Goal: Task Accomplishment & Management: Use online tool/utility

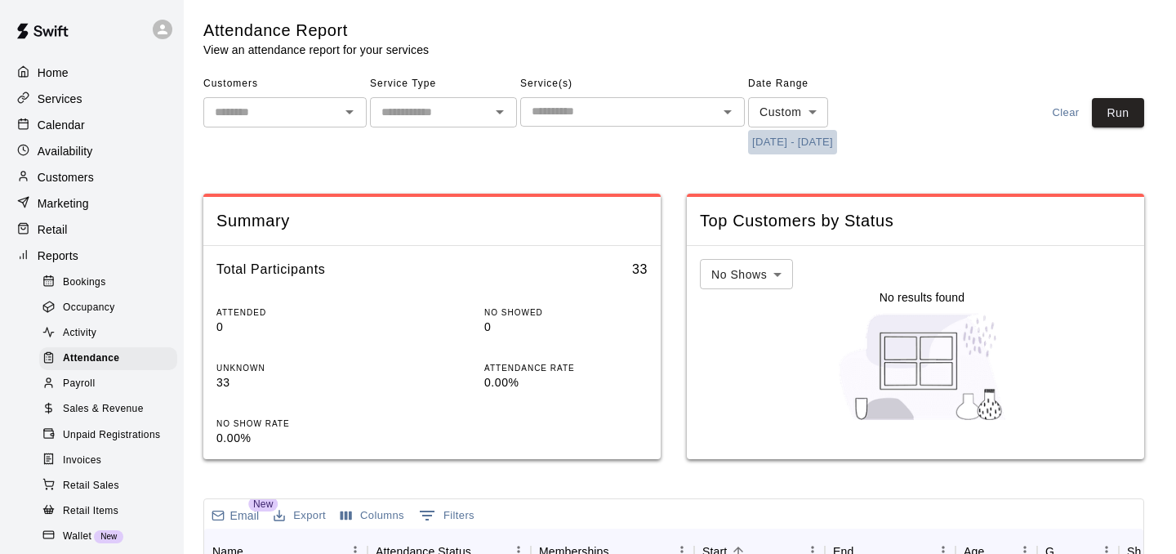
click at [802, 145] on button "[DATE] - [DATE]" at bounding box center [792, 142] width 89 height 25
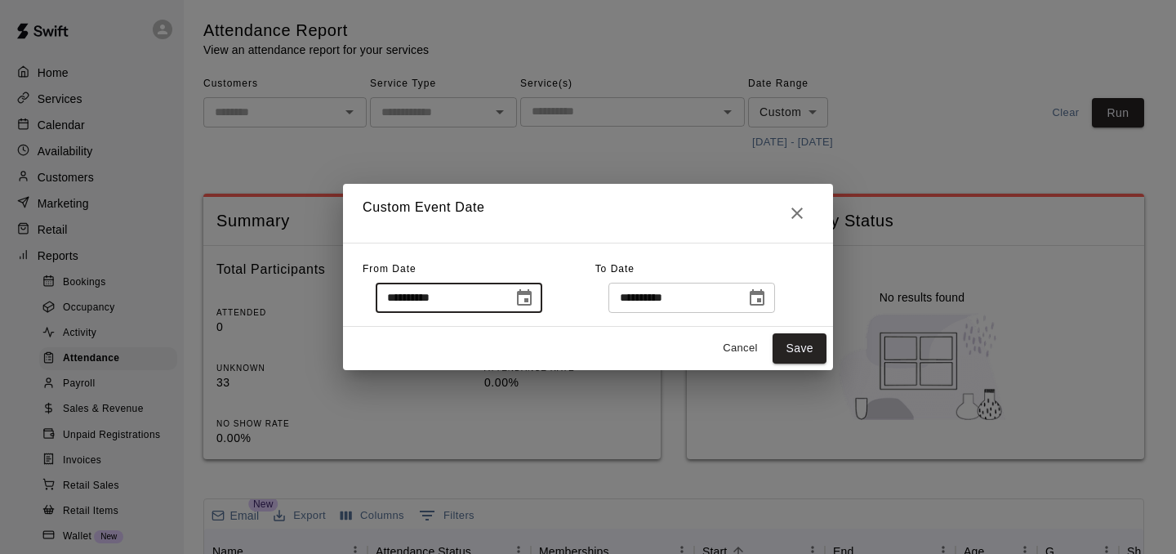
click at [416, 299] on input "**********" at bounding box center [439, 297] width 126 height 30
type input "**********"
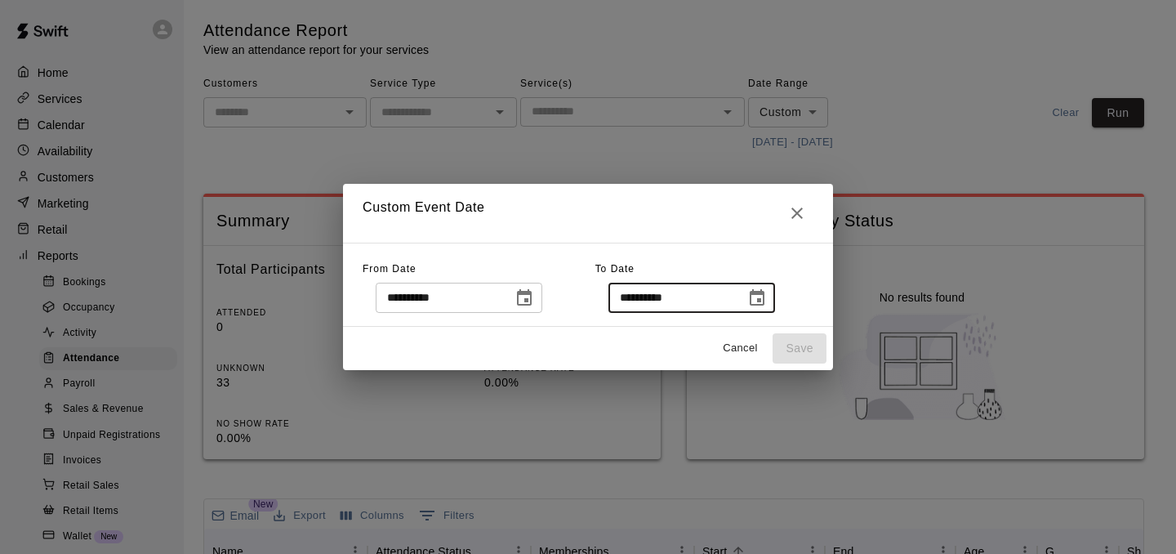
click at [643, 297] on input "**********" at bounding box center [671, 297] width 126 height 30
type input "**********"
click at [795, 345] on button "Save" at bounding box center [799, 348] width 54 height 30
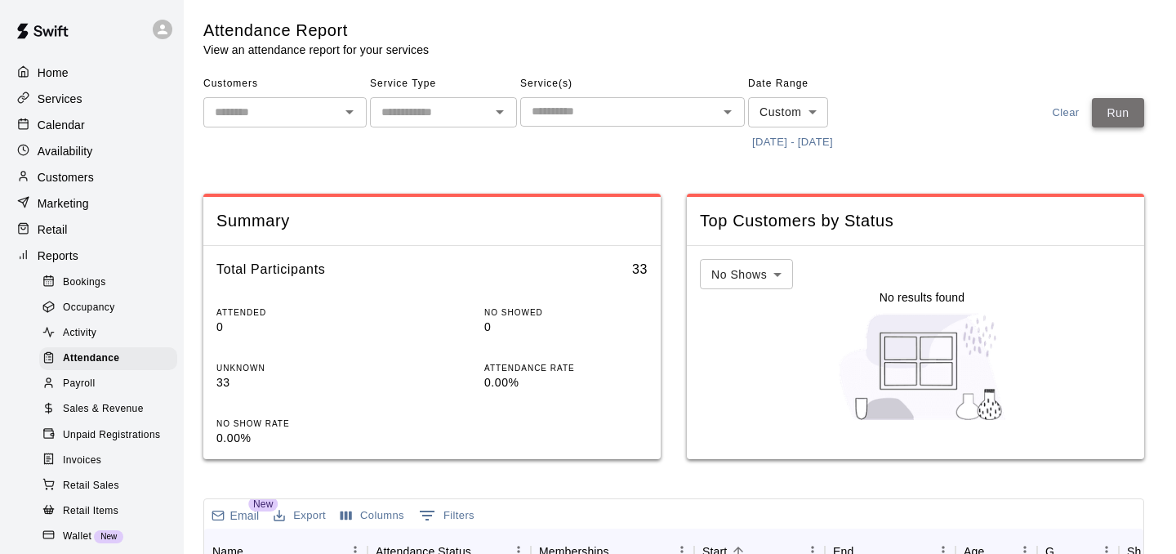
click at [1122, 101] on button "Run" at bounding box center [1118, 113] width 52 height 30
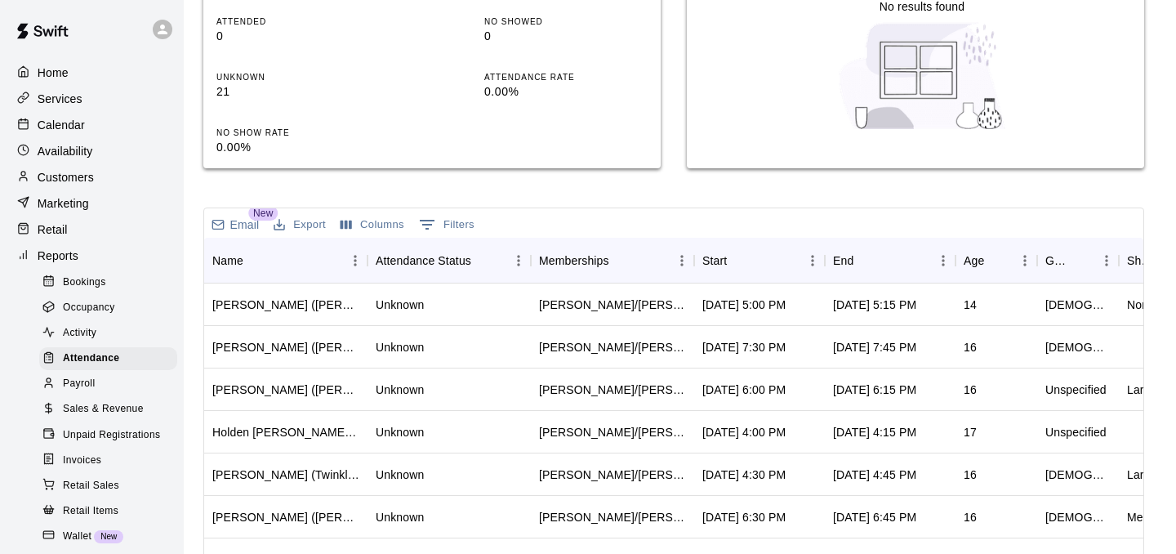
scroll to position [278, 0]
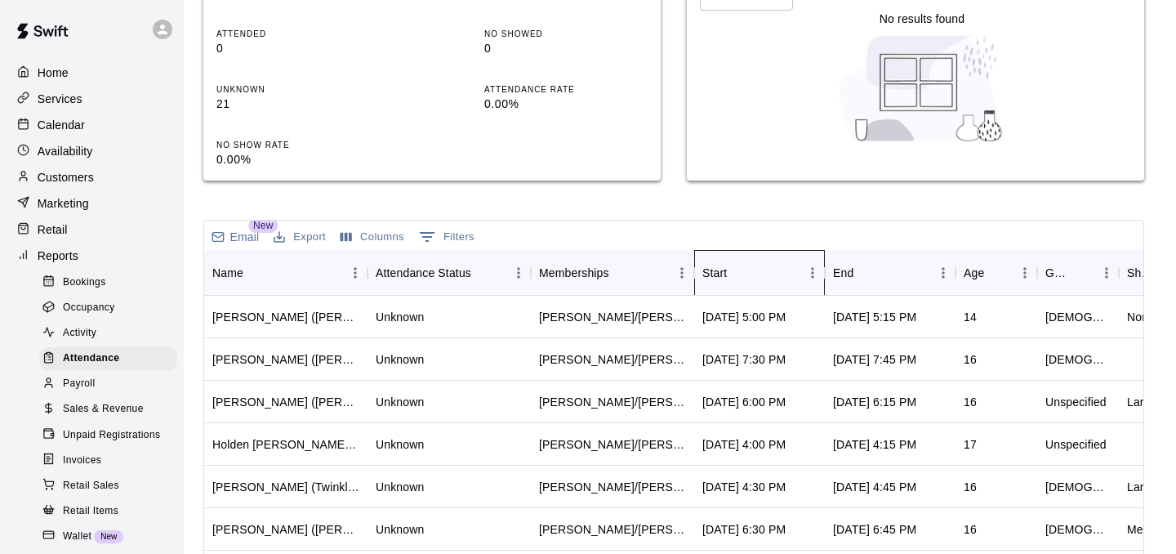
click at [717, 261] on div "Start" at bounding box center [714, 273] width 24 height 46
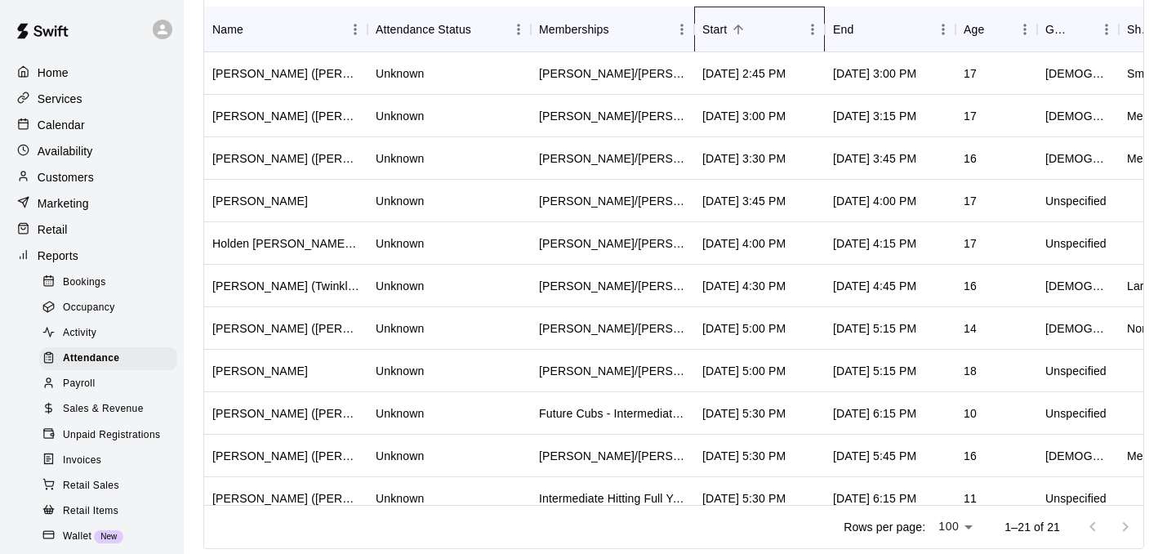
scroll to position [0, 0]
click at [78, 130] on p "Calendar" at bounding box center [61, 125] width 47 height 16
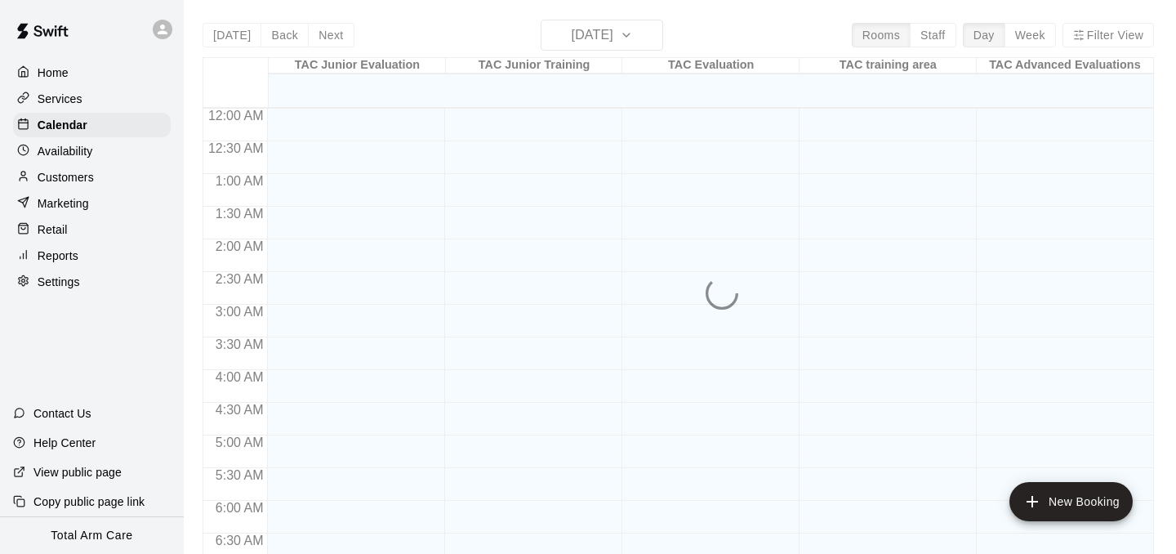
scroll to position [1056, 0]
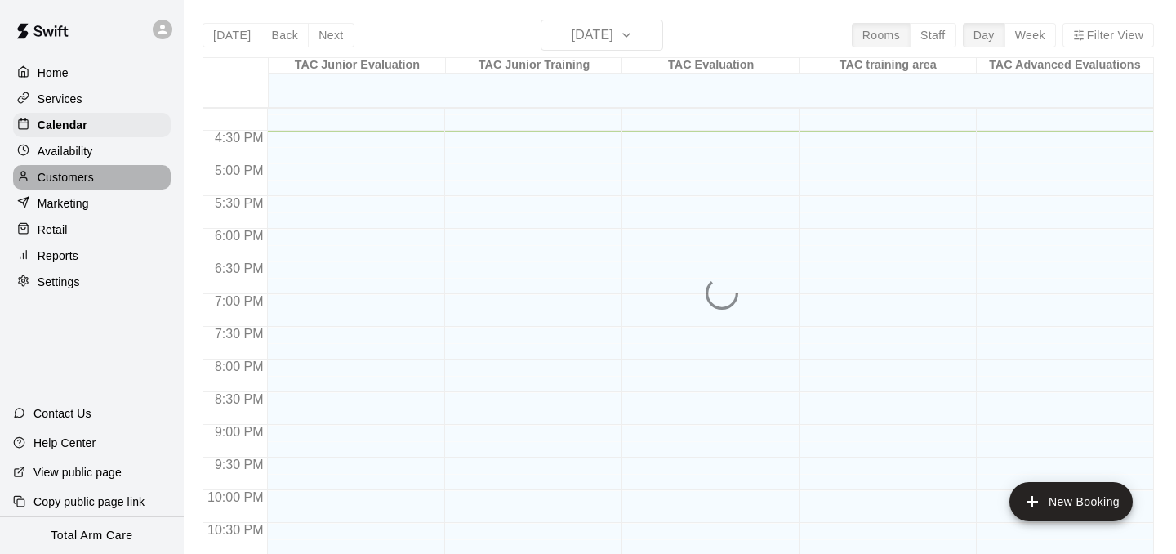
click at [78, 169] on p "Customers" at bounding box center [66, 177] width 56 height 16
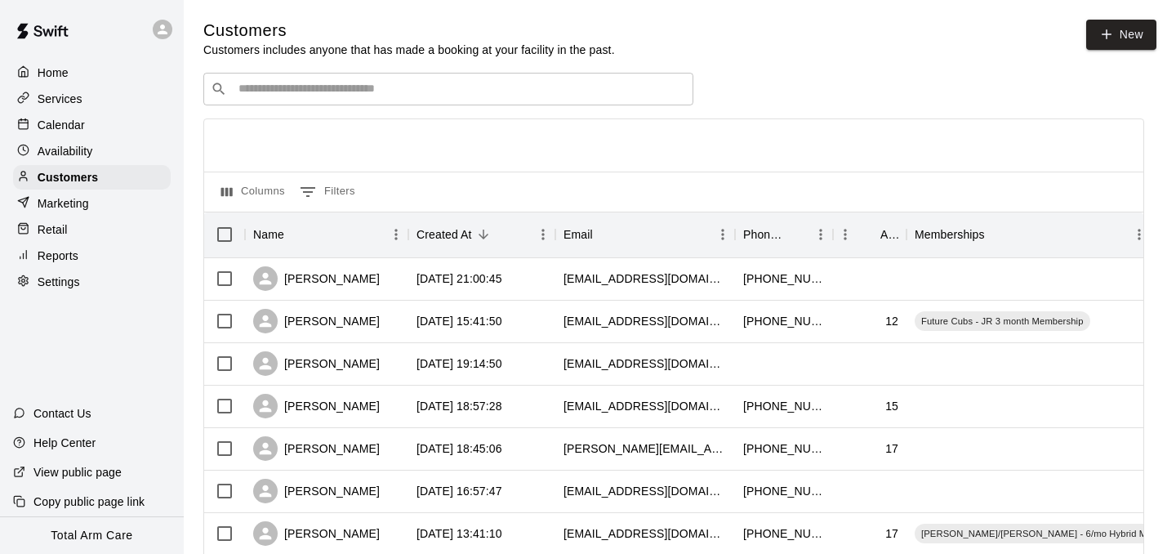
click at [414, 100] on div "​ ​" at bounding box center [448, 89] width 490 height 33
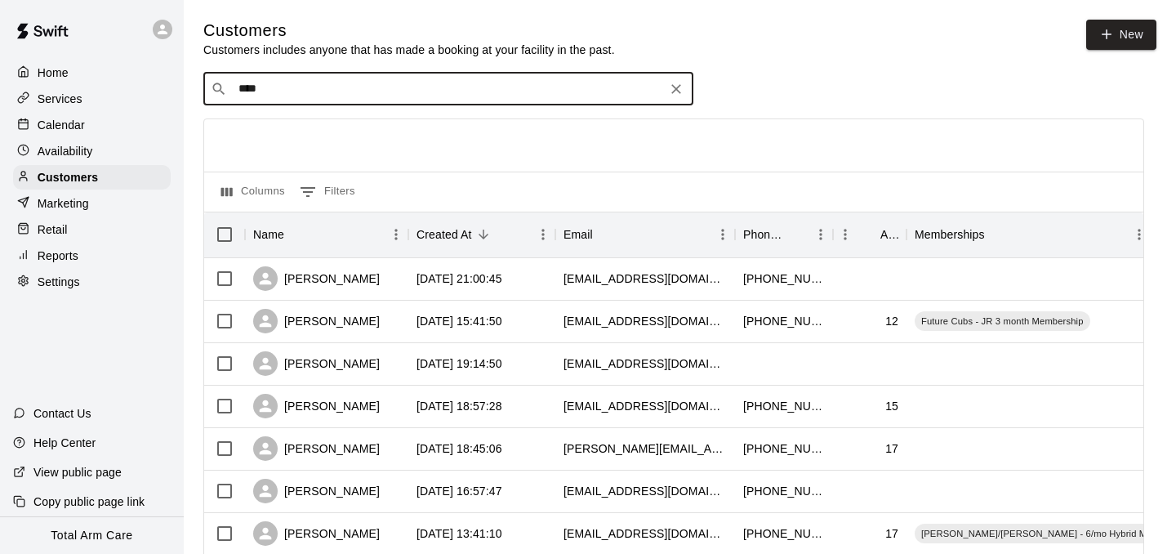
type input "*****"
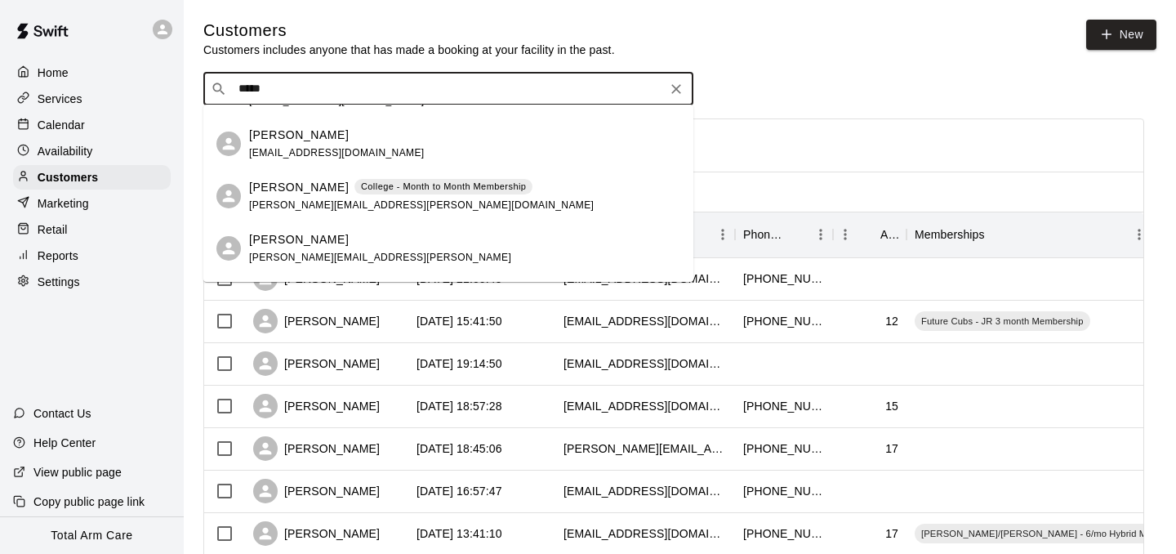
scroll to position [145, 0]
click at [317, 200] on span "[PERSON_NAME][EMAIL_ADDRESS][PERSON_NAME][DOMAIN_NAME]" at bounding box center [421, 203] width 345 height 11
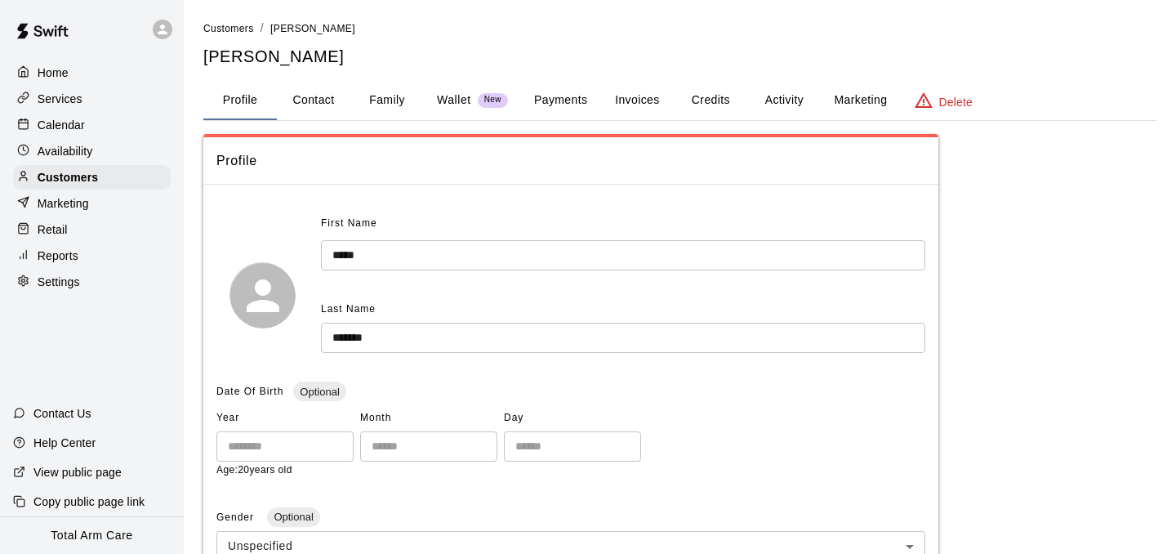
click at [784, 97] on button "Activity" at bounding box center [783, 100] width 73 height 39
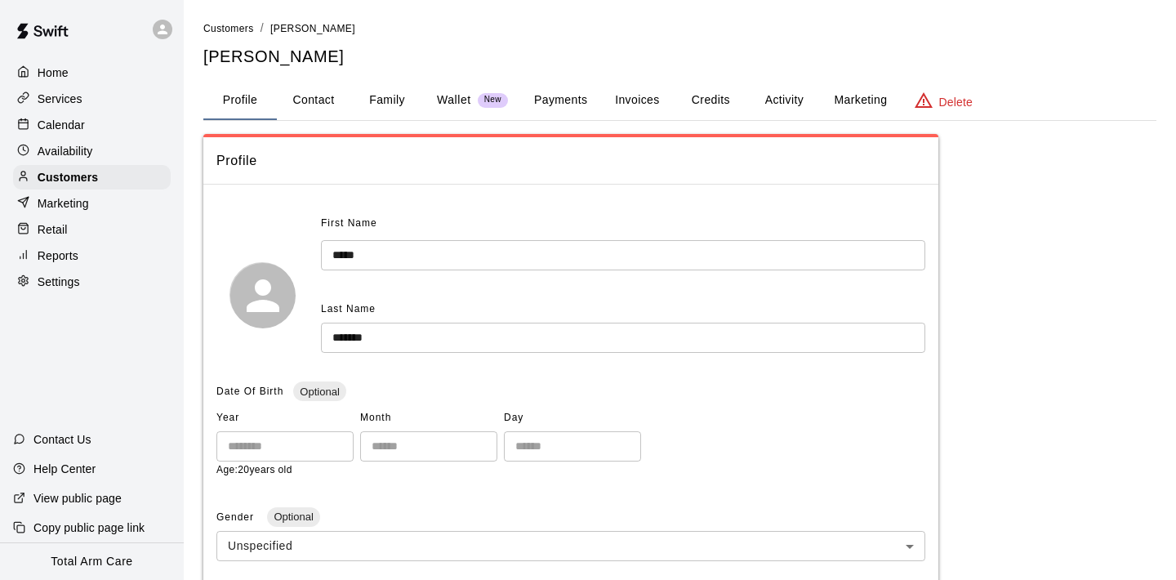
click at [82, 251] on div "Reports" at bounding box center [92, 255] width 158 height 24
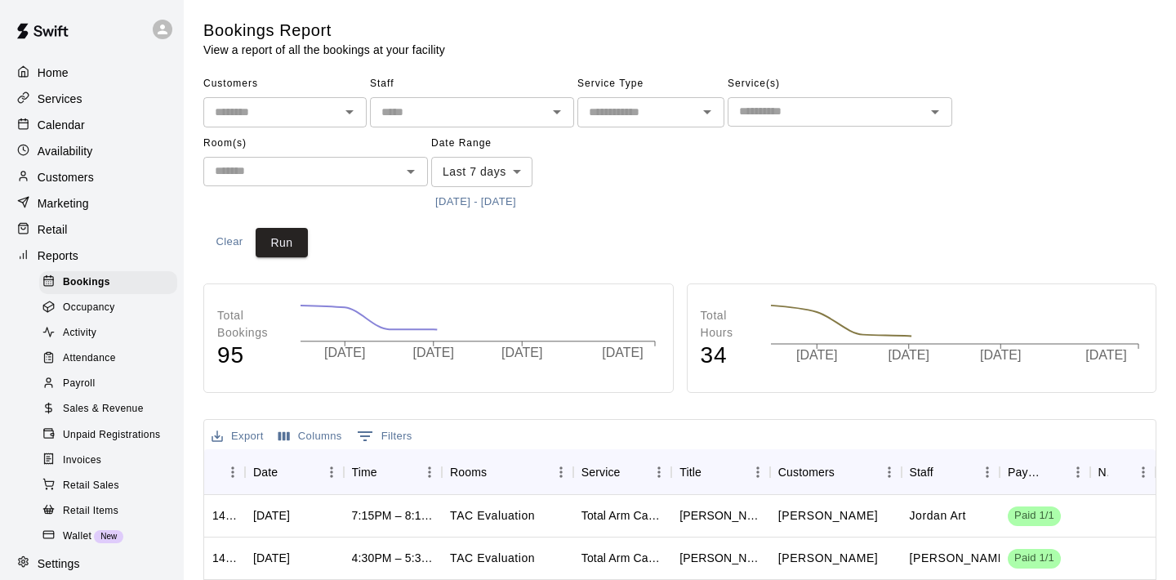
click at [115, 358] on span "Attendance" at bounding box center [89, 358] width 53 height 16
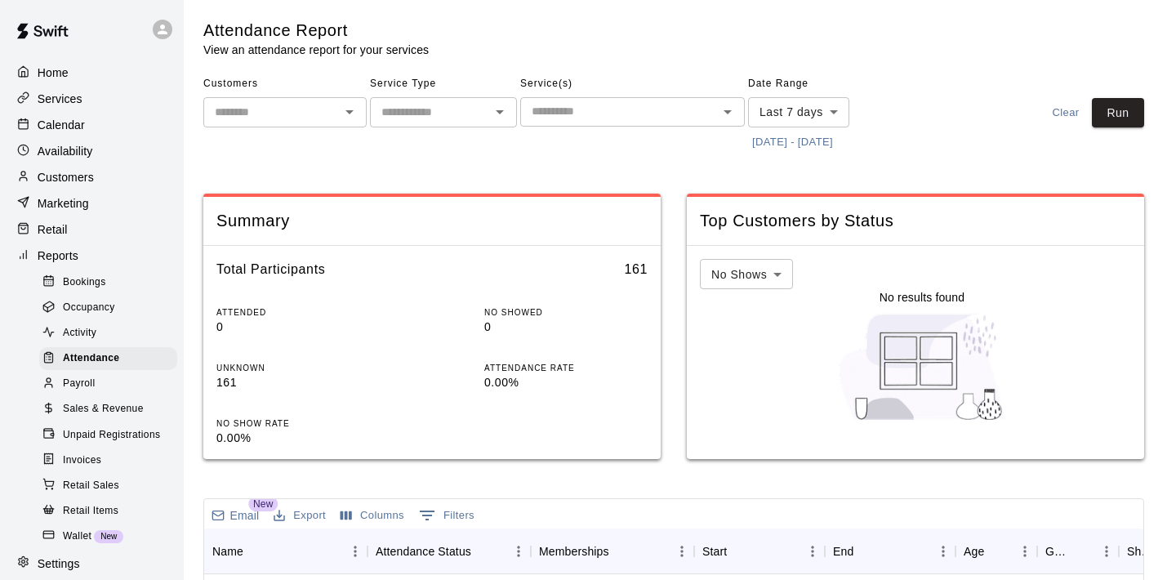
click at [815, 135] on button "9/10/2025 - 9/17/2025" at bounding box center [792, 142] width 89 height 25
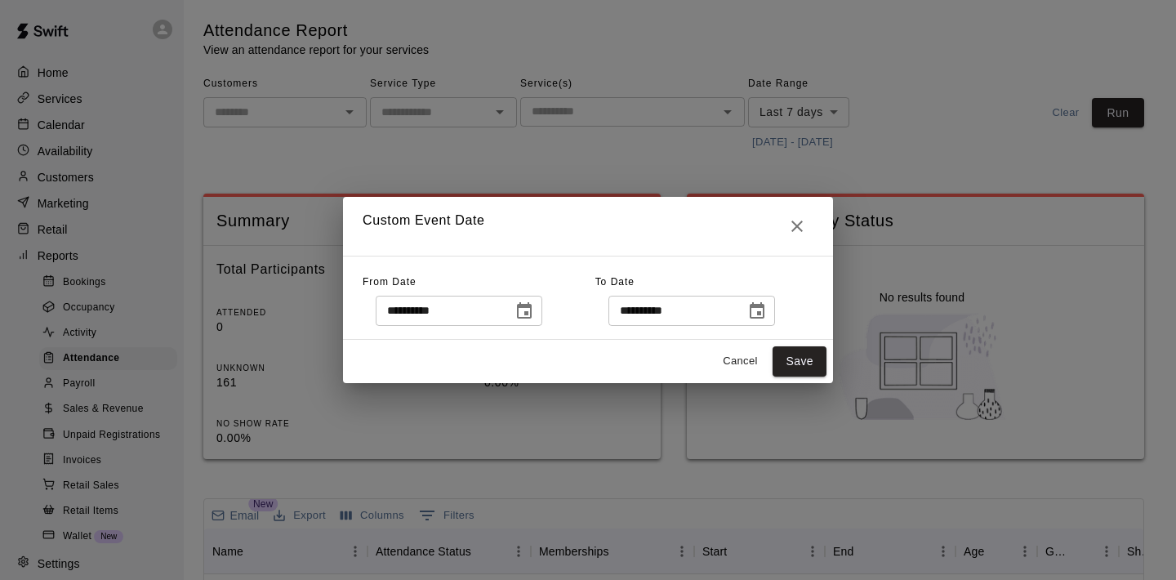
click at [534, 319] on icon "Choose date, selected date is Sep 10, 2025" at bounding box center [524, 311] width 20 height 20
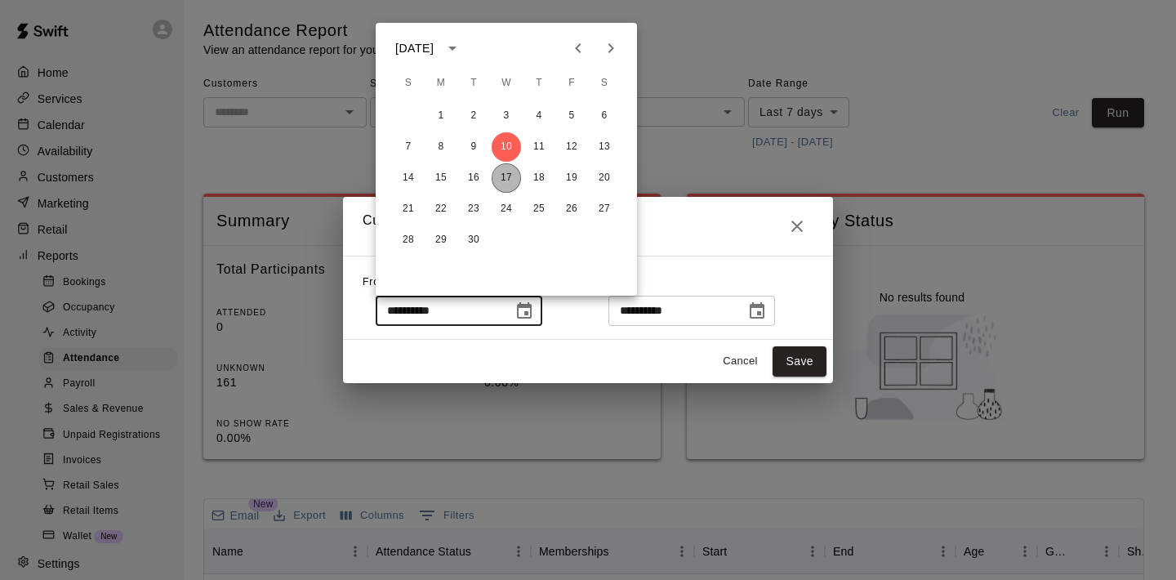
click at [509, 179] on button "17" at bounding box center [506, 177] width 29 height 29
type input "**********"
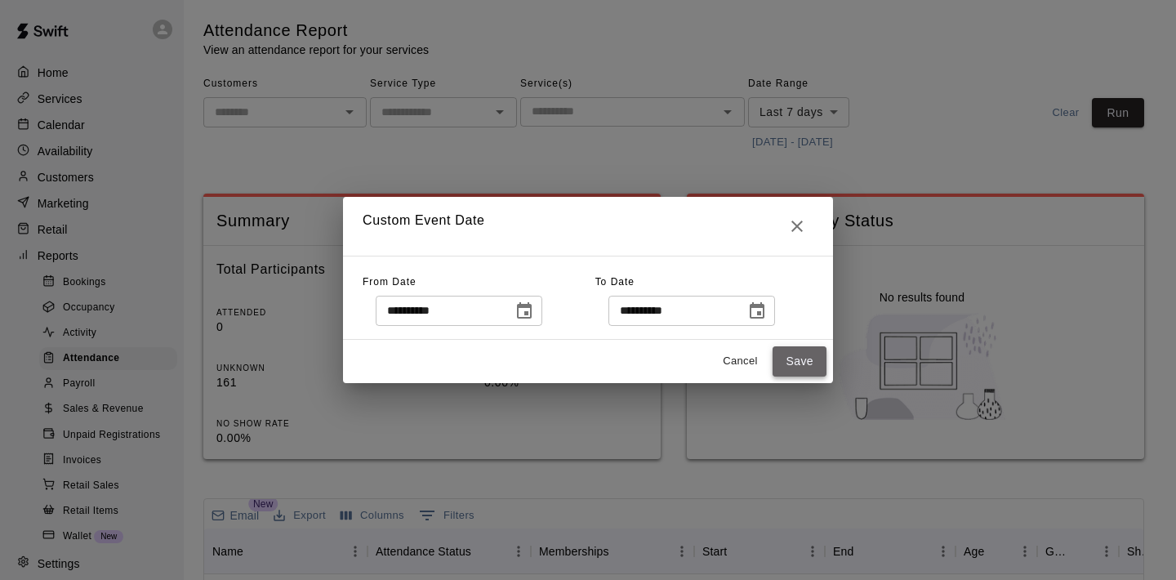
click at [815, 359] on button "Save" at bounding box center [799, 361] width 54 height 30
type input "******"
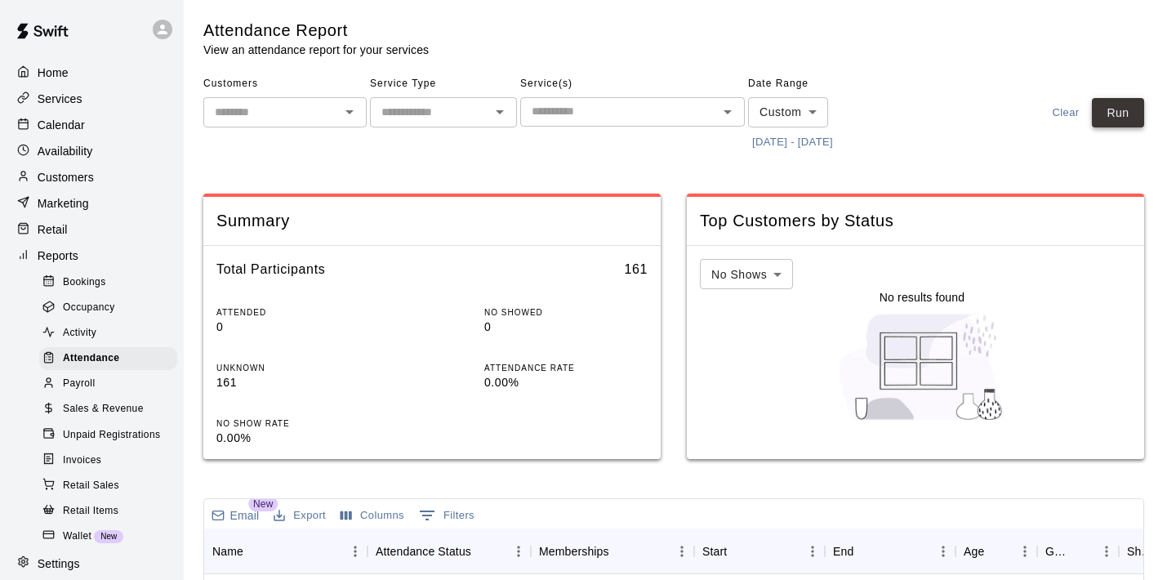
click at [1126, 117] on button "Run" at bounding box center [1118, 113] width 52 height 30
click at [737, 114] on button "Open" at bounding box center [727, 111] width 23 height 23
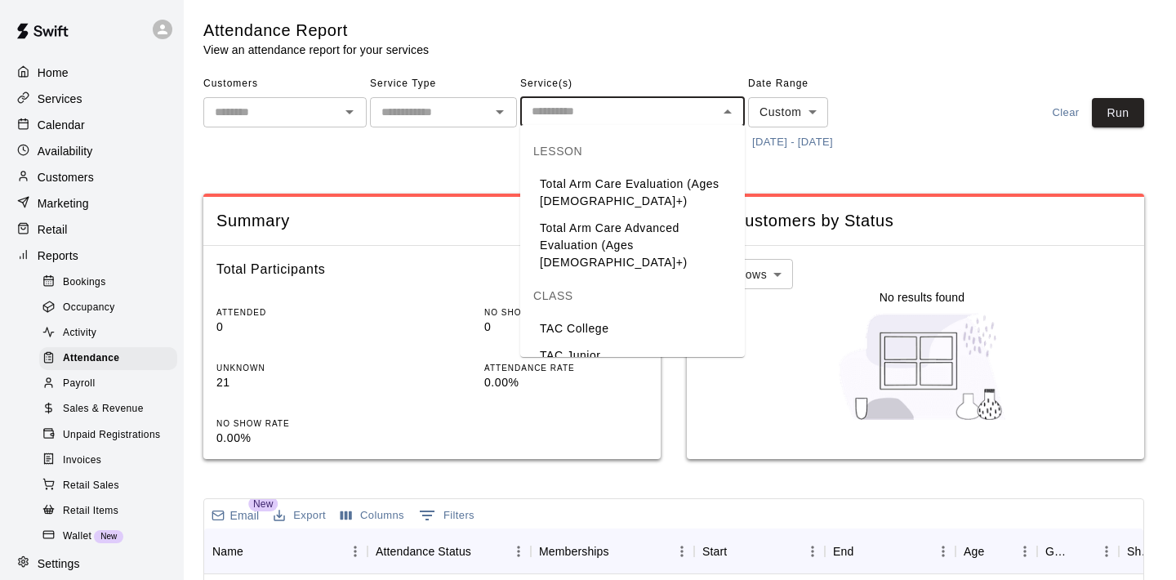
scroll to position [78, 0]
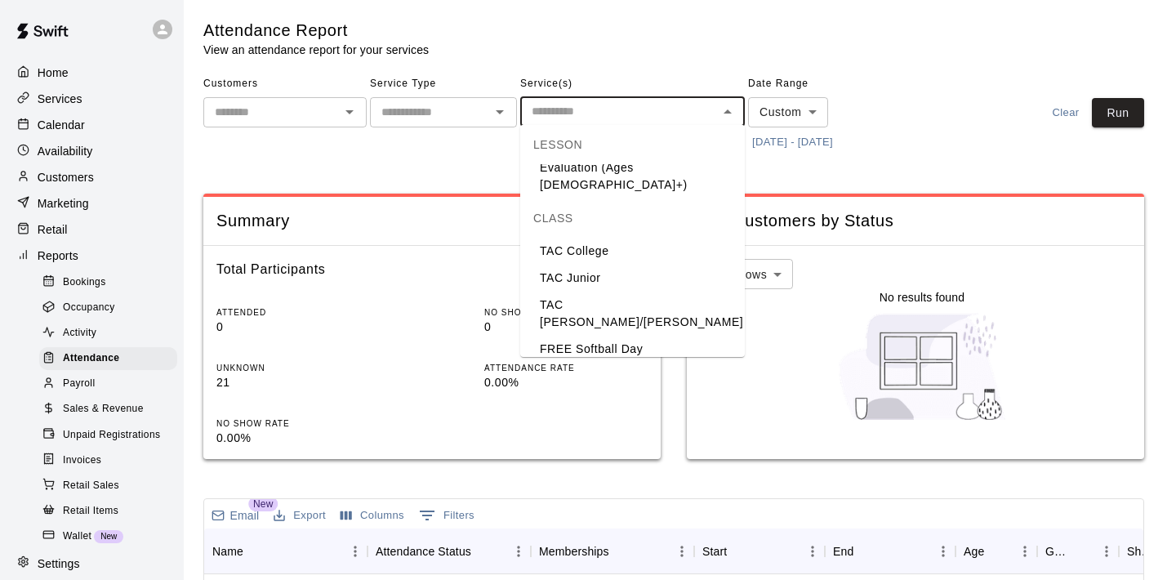
click at [609, 292] on li "TAC [PERSON_NAME]/[PERSON_NAME]" at bounding box center [632, 313] width 225 height 44
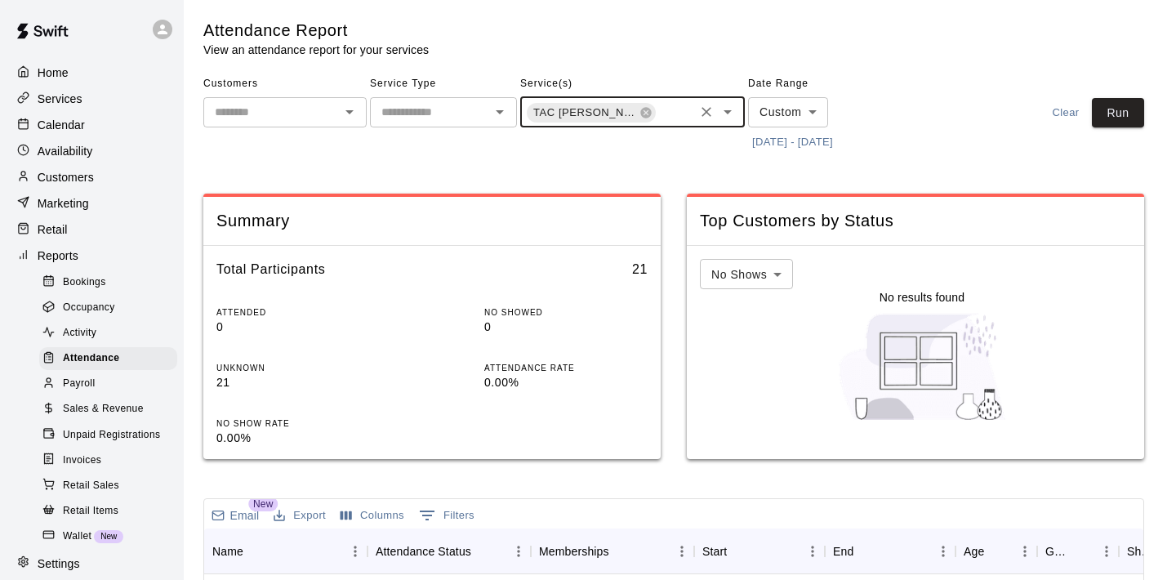
click at [731, 113] on icon "Open" at bounding box center [728, 112] width 20 height 20
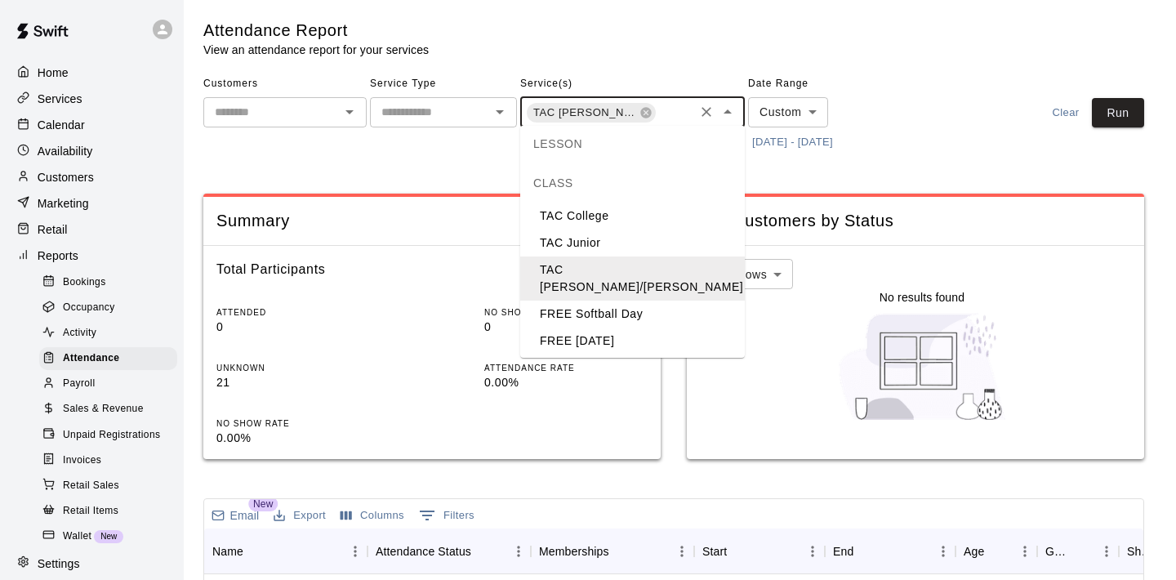
scroll to position [118, 0]
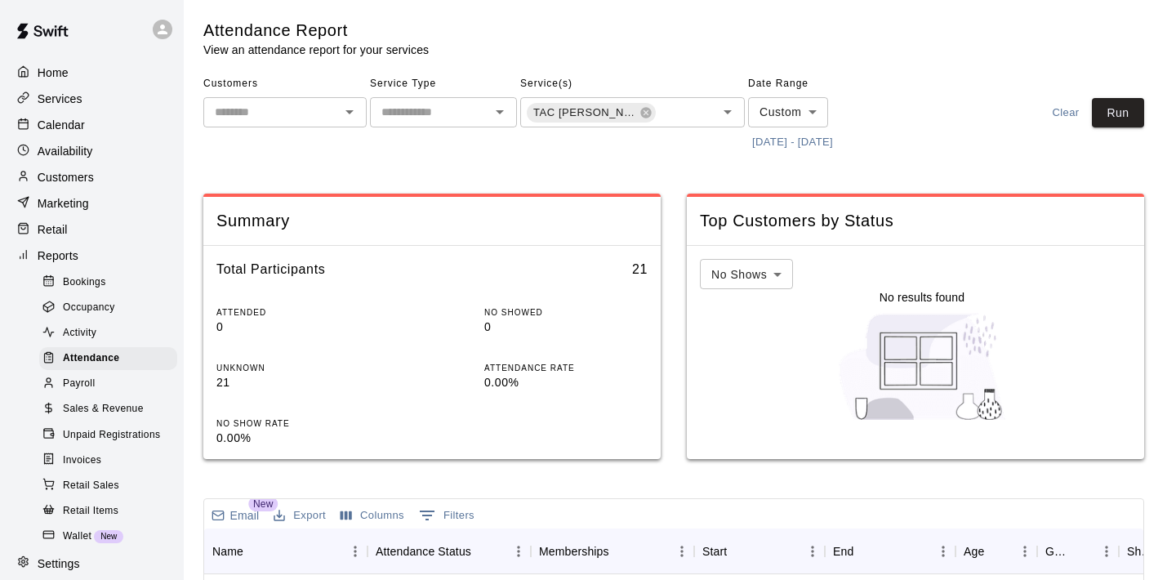
click at [601, 358] on div "ATTENDED 0 NO SHOWED 0 UNKNOWN 21 ATTENDANCE RATE 0.00% NO SHOW RATE 0.00%" at bounding box center [431, 376] width 457 height 167
click at [720, 105] on icon "Open" at bounding box center [728, 112] width 20 height 20
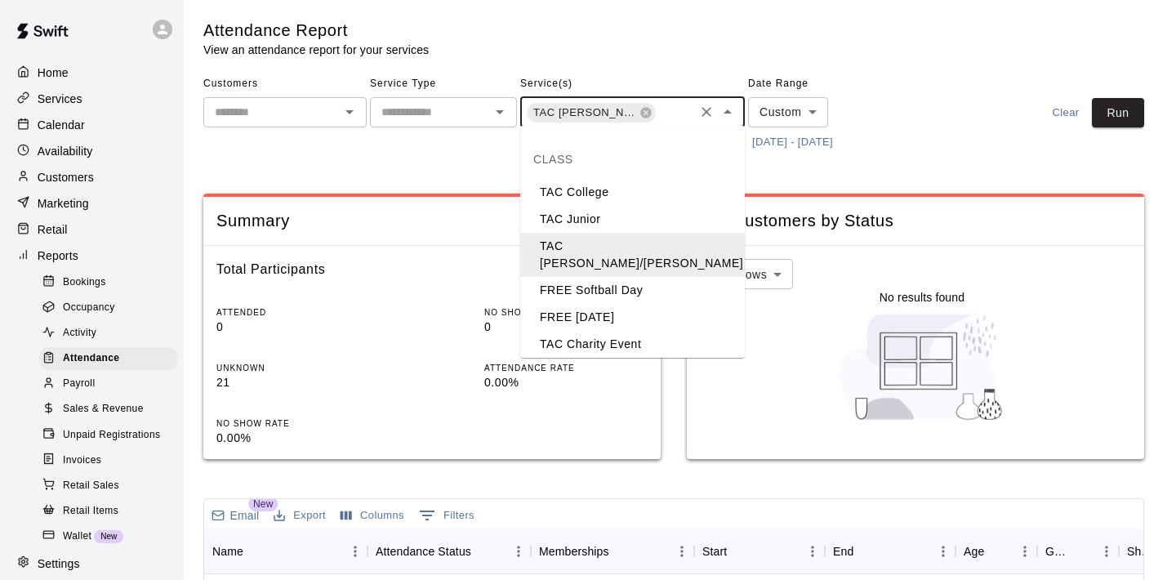
scroll to position [136, 0]
click at [602, 358] on li "TAC [PERSON_NAME]/[PERSON_NAME]" at bounding box center [632, 380] width 225 height 44
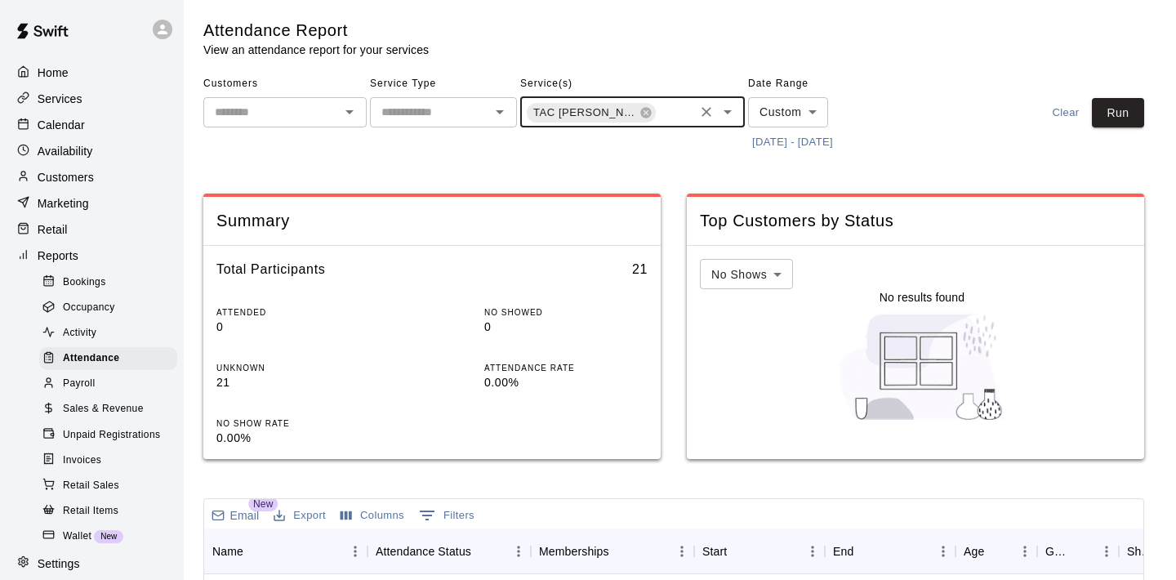
scroll to position [0, 77]
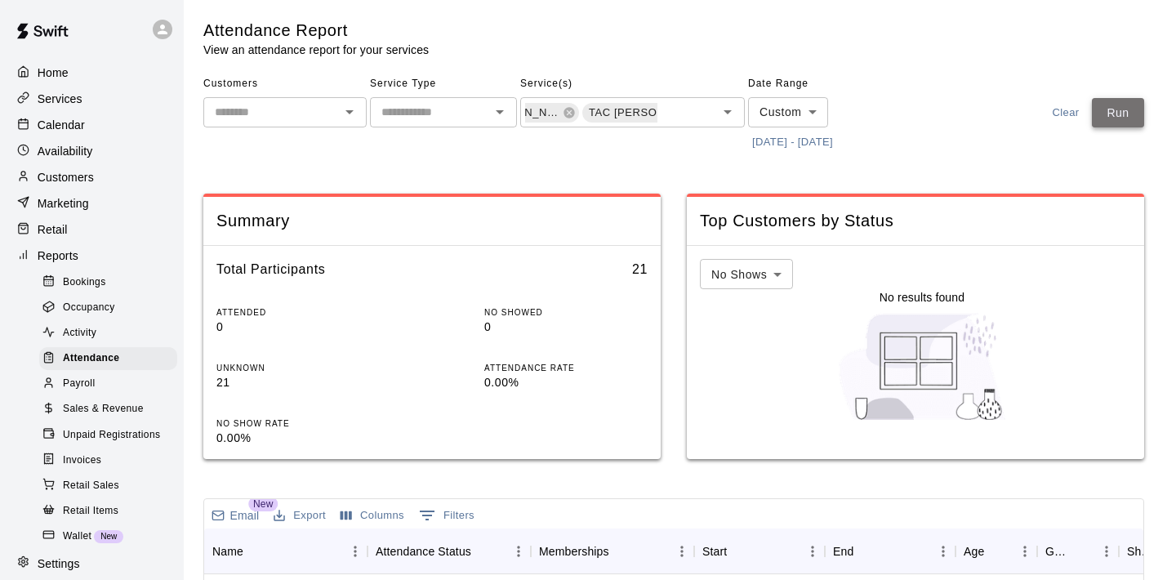
click at [1107, 115] on button "Run" at bounding box center [1118, 113] width 52 height 30
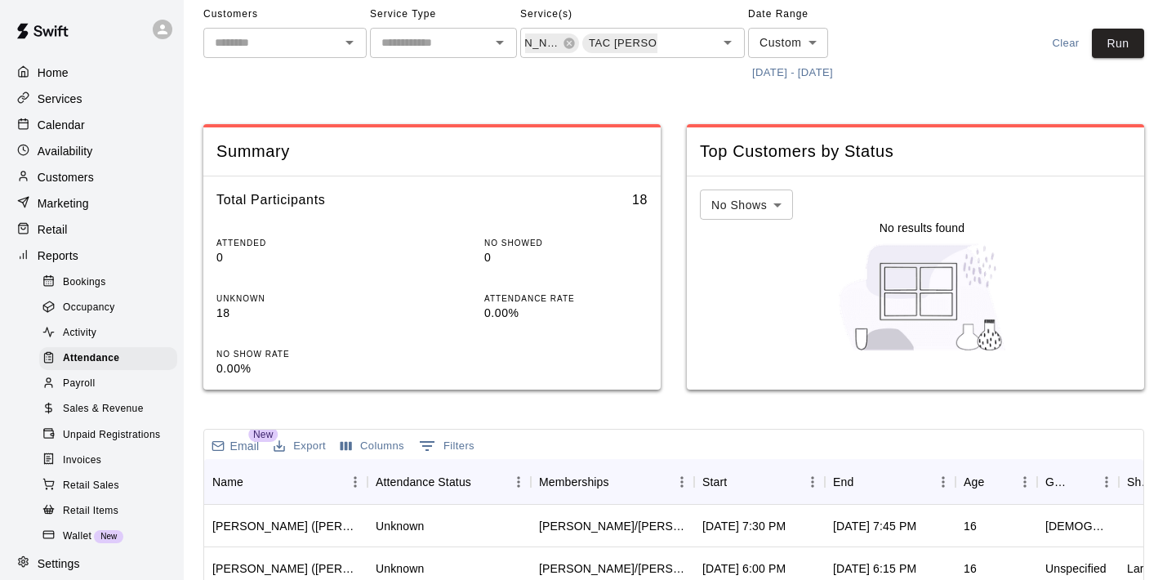
scroll to position [73, 0]
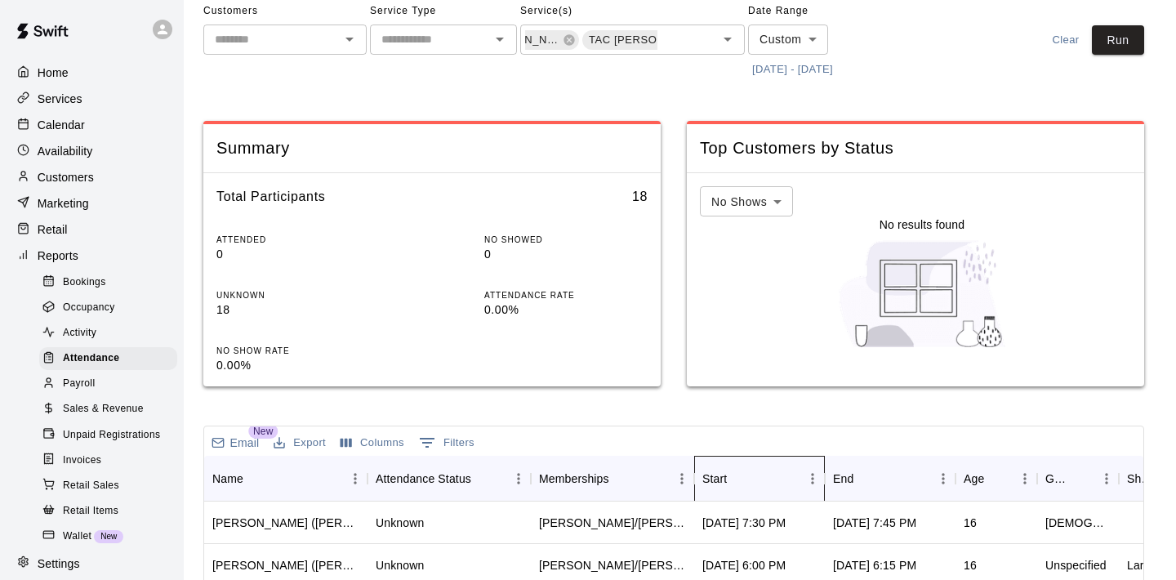
click at [759, 462] on div "Start" at bounding box center [751, 479] width 98 height 46
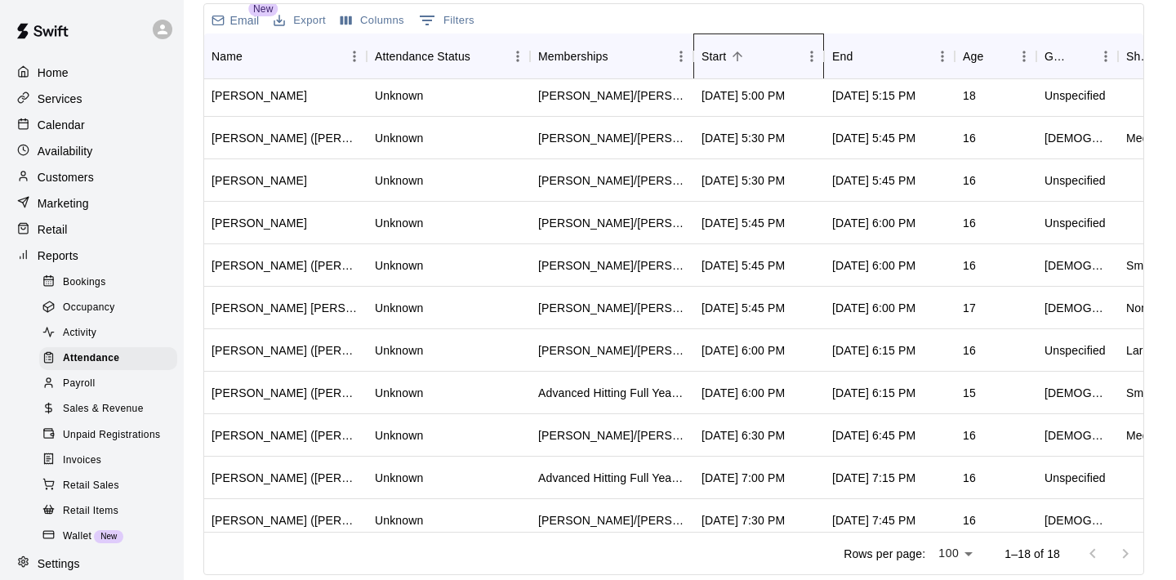
scroll to position [299, 1]
